Goal: Transaction & Acquisition: Subscribe to service/newsletter

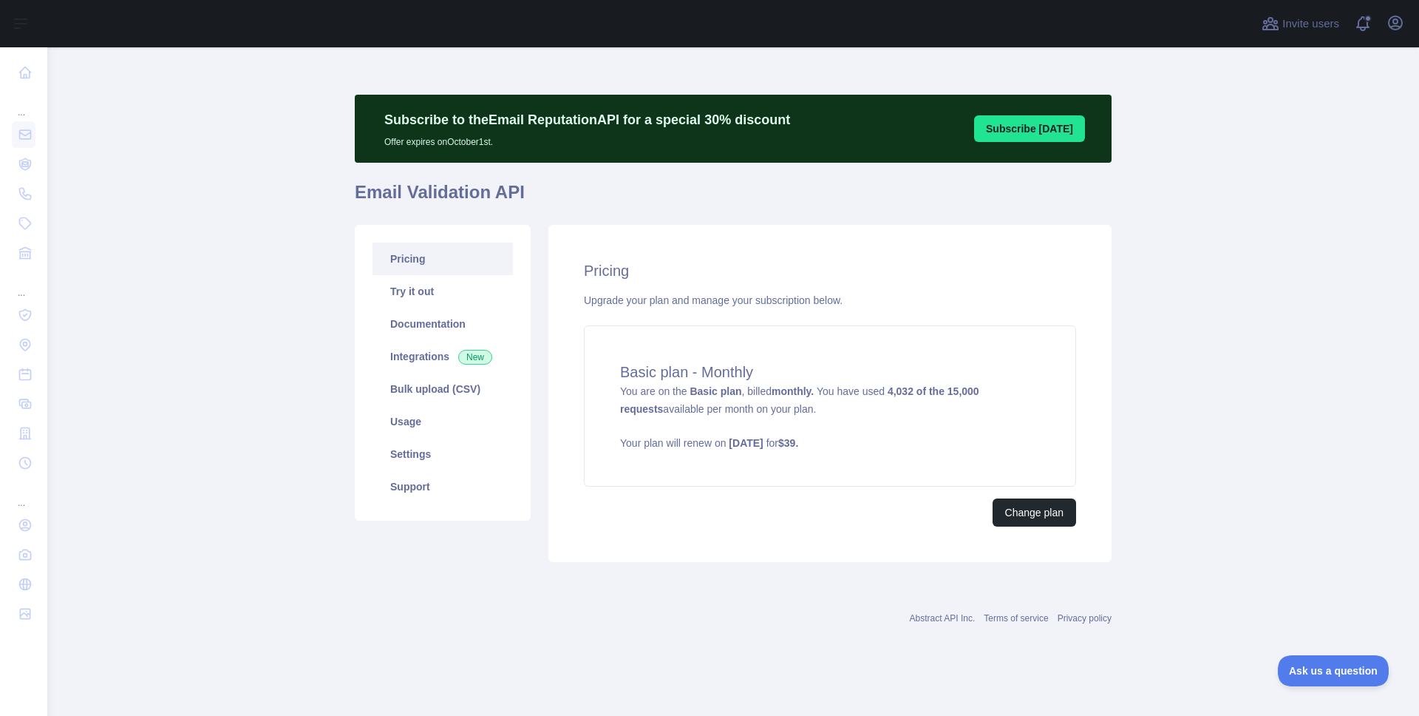
click at [1163, 236] on main "Subscribe to the Email Reputation API for a special 30 % discount Offer expires…" at bounding box center [733, 381] width 1372 height 668
